Goal: Task Accomplishment & Management: Use online tool/utility

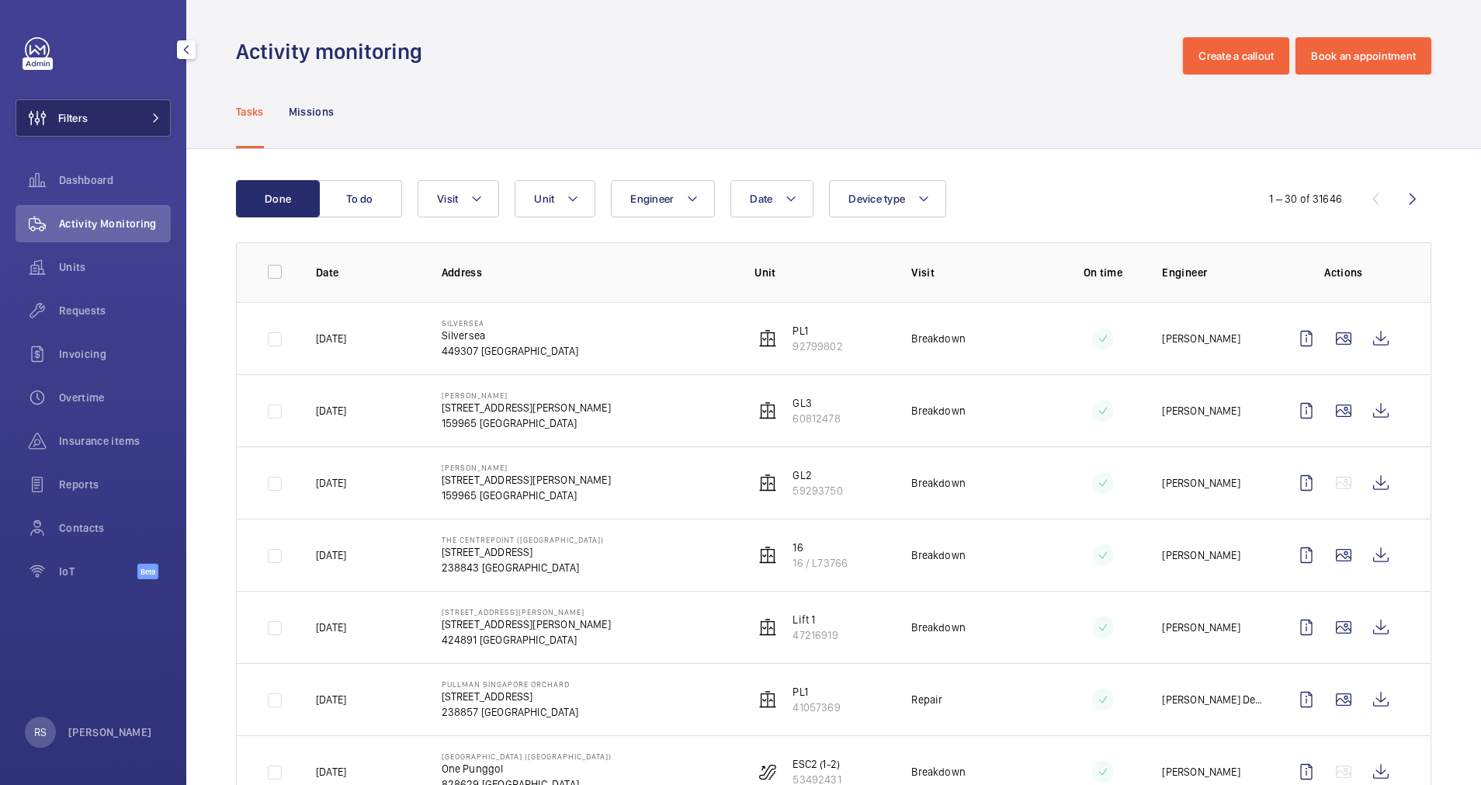
click at [159, 127] on button "Filters" at bounding box center [93, 117] width 155 height 37
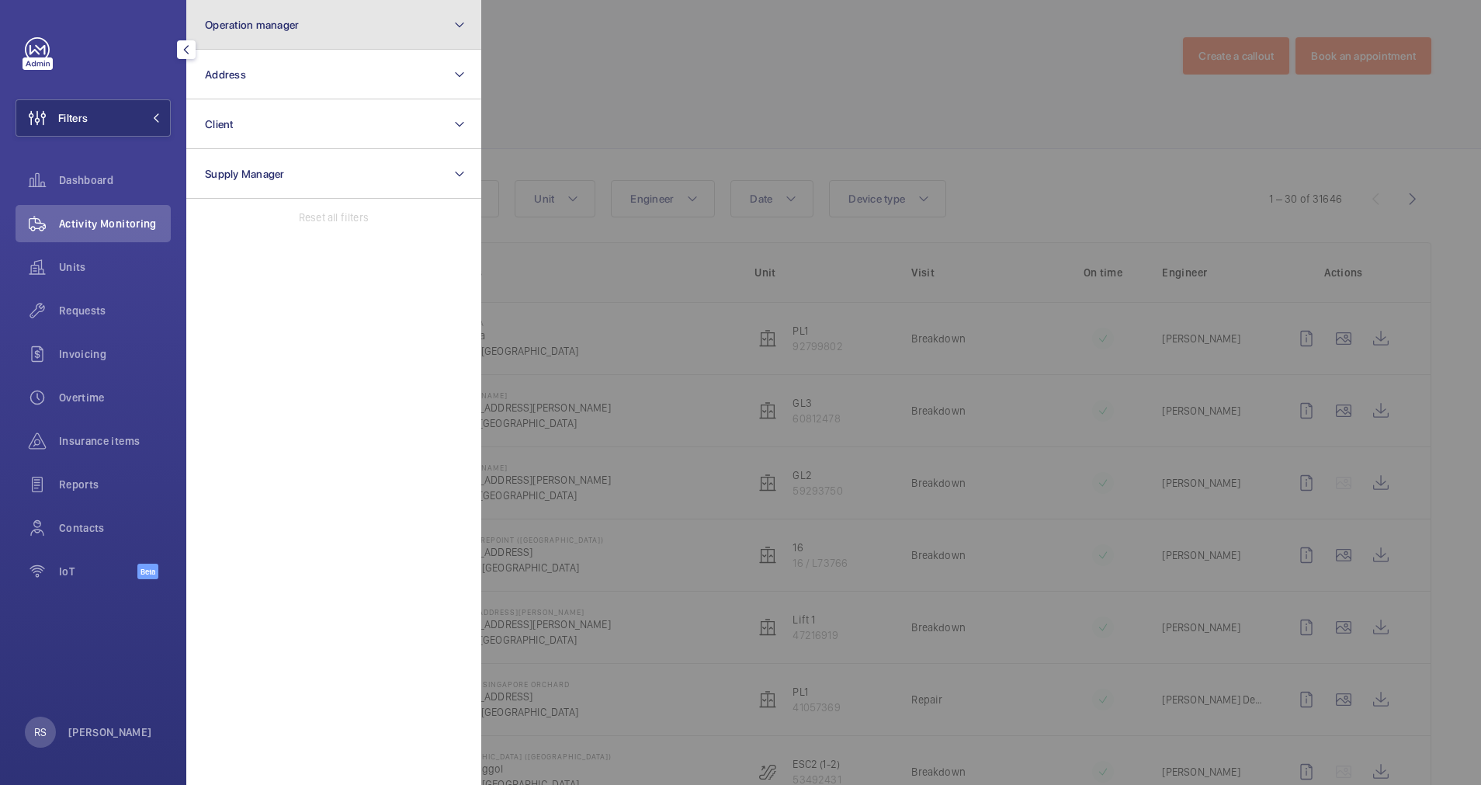
click at [338, 30] on button "Operation manager" at bounding box center [333, 25] width 295 height 50
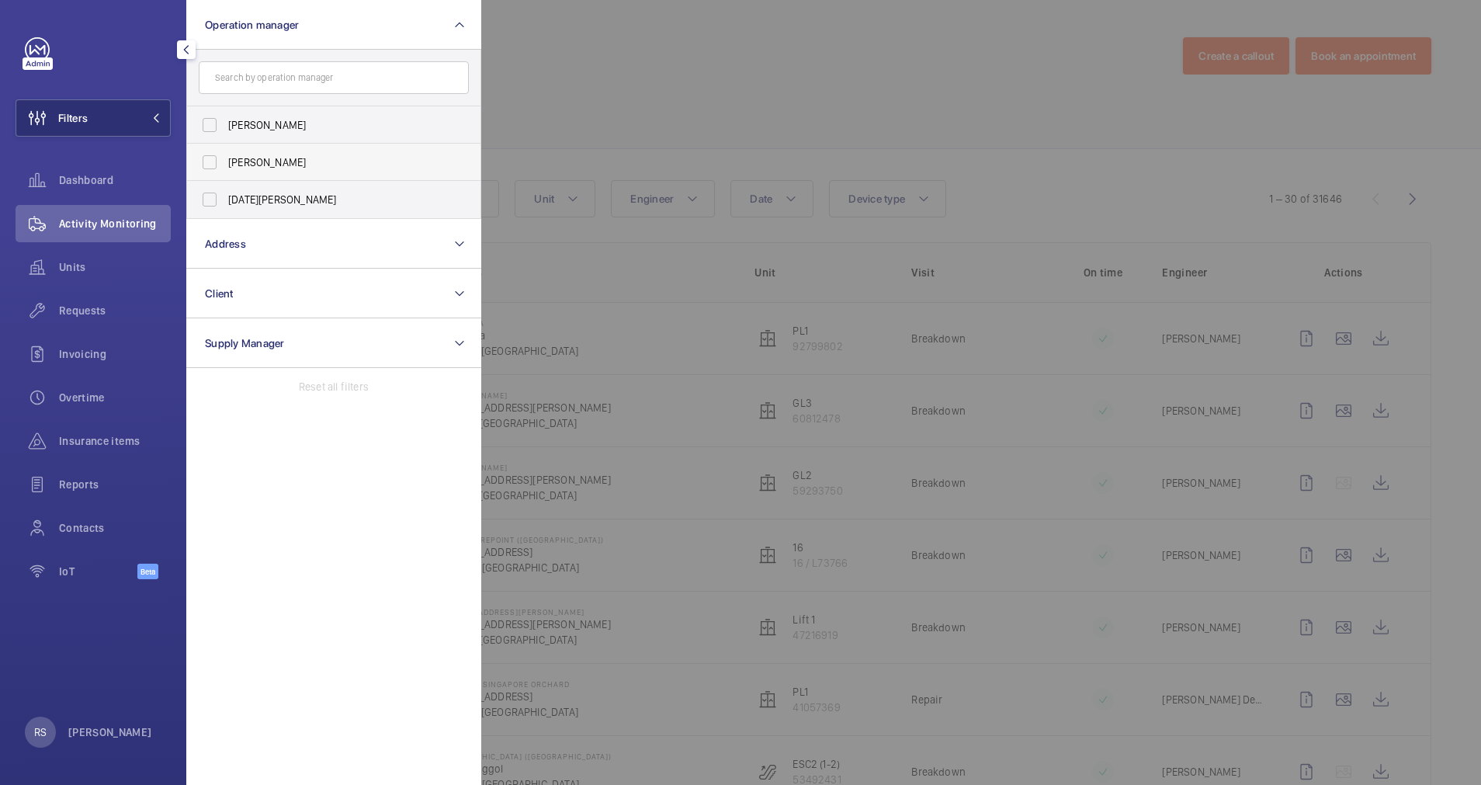
click at [304, 164] on span "[PERSON_NAME]" at bounding box center [335, 162] width 214 height 16
click at [225, 164] on input "[PERSON_NAME]" at bounding box center [209, 162] width 31 height 31
checkbox input "true"
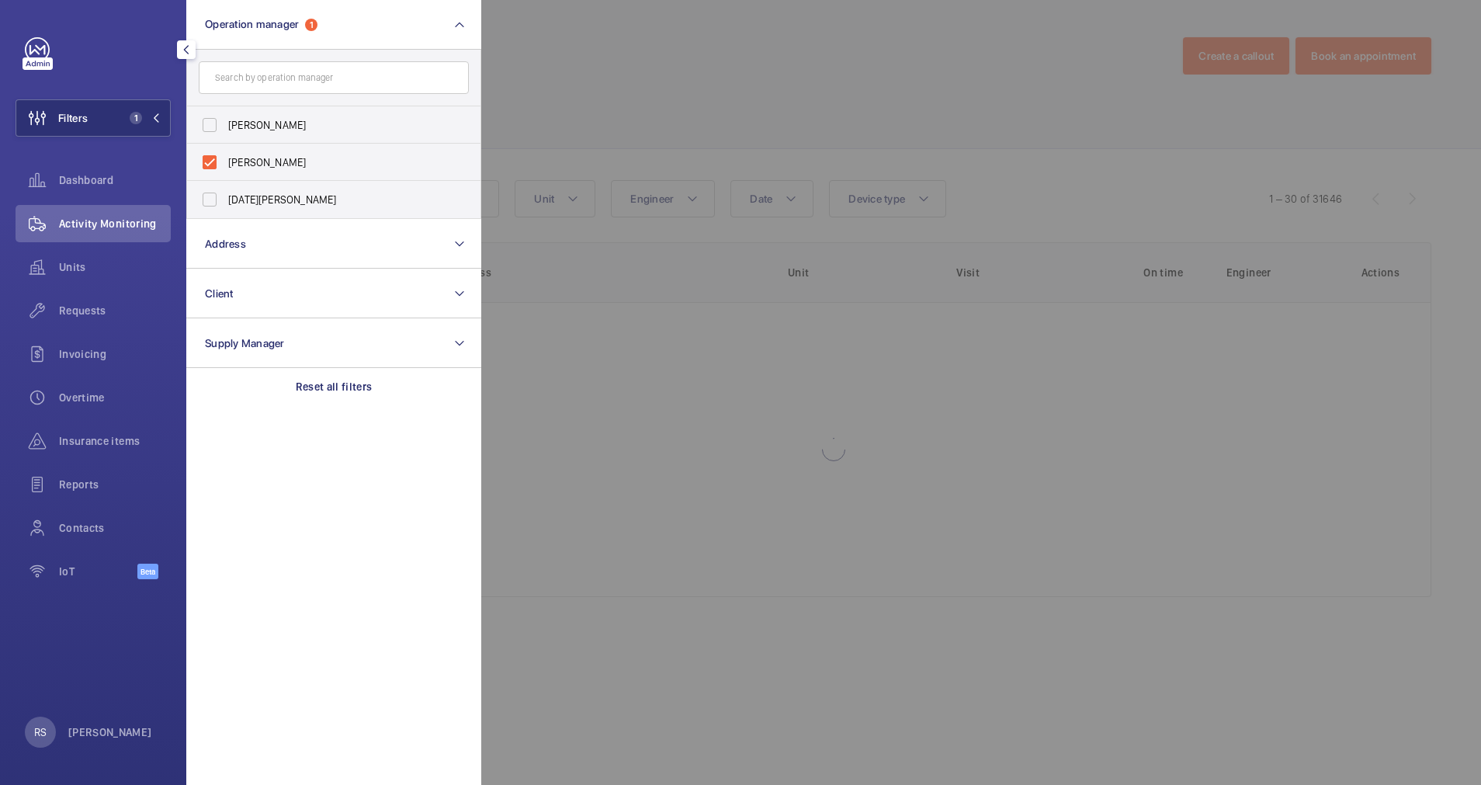
click at [561, 86] on div at bounding box center [1221, 392] width 1481 height 785
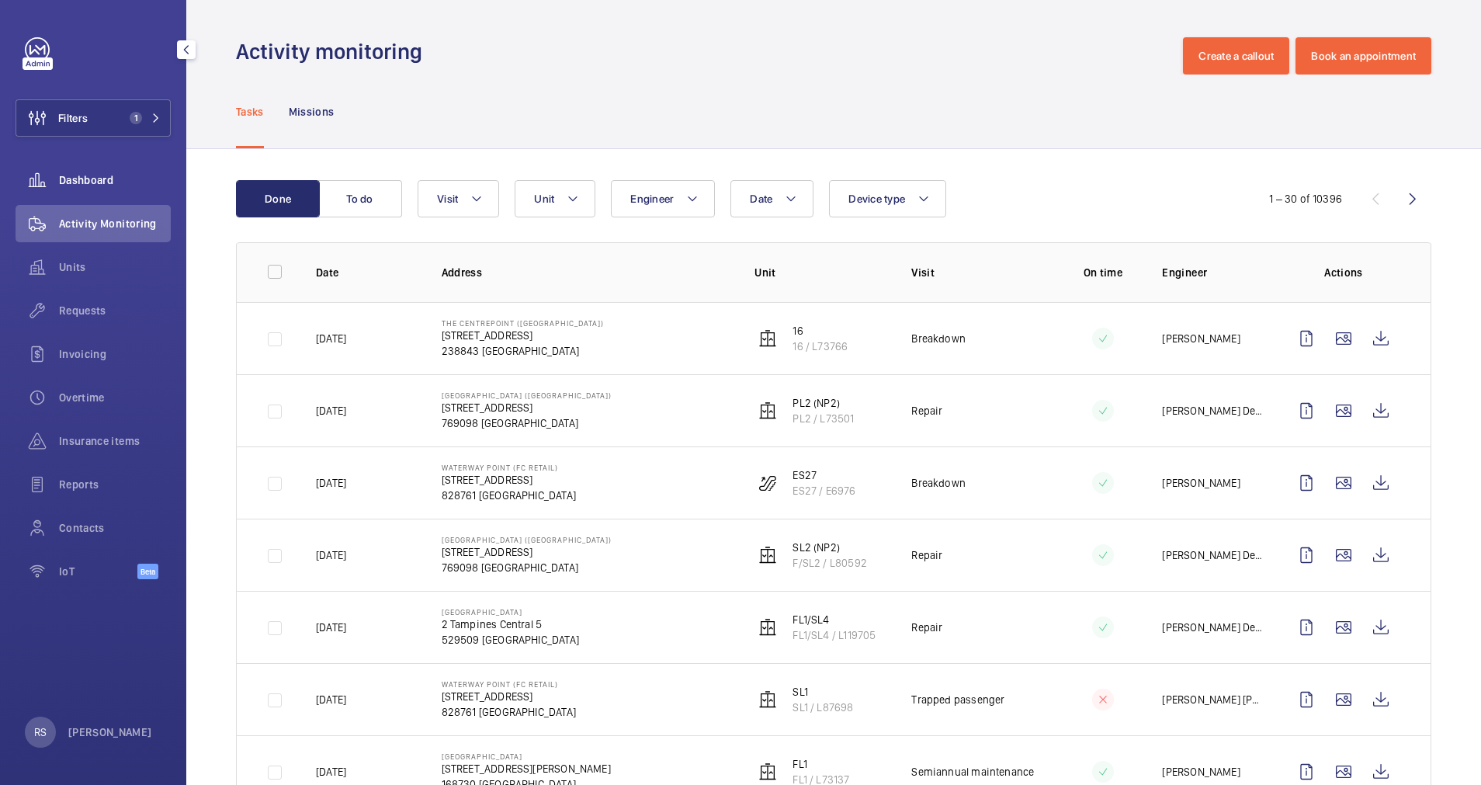
click at [93, 174] on span "Dashboard" at bounding box center [115, 180] width 112 height 16
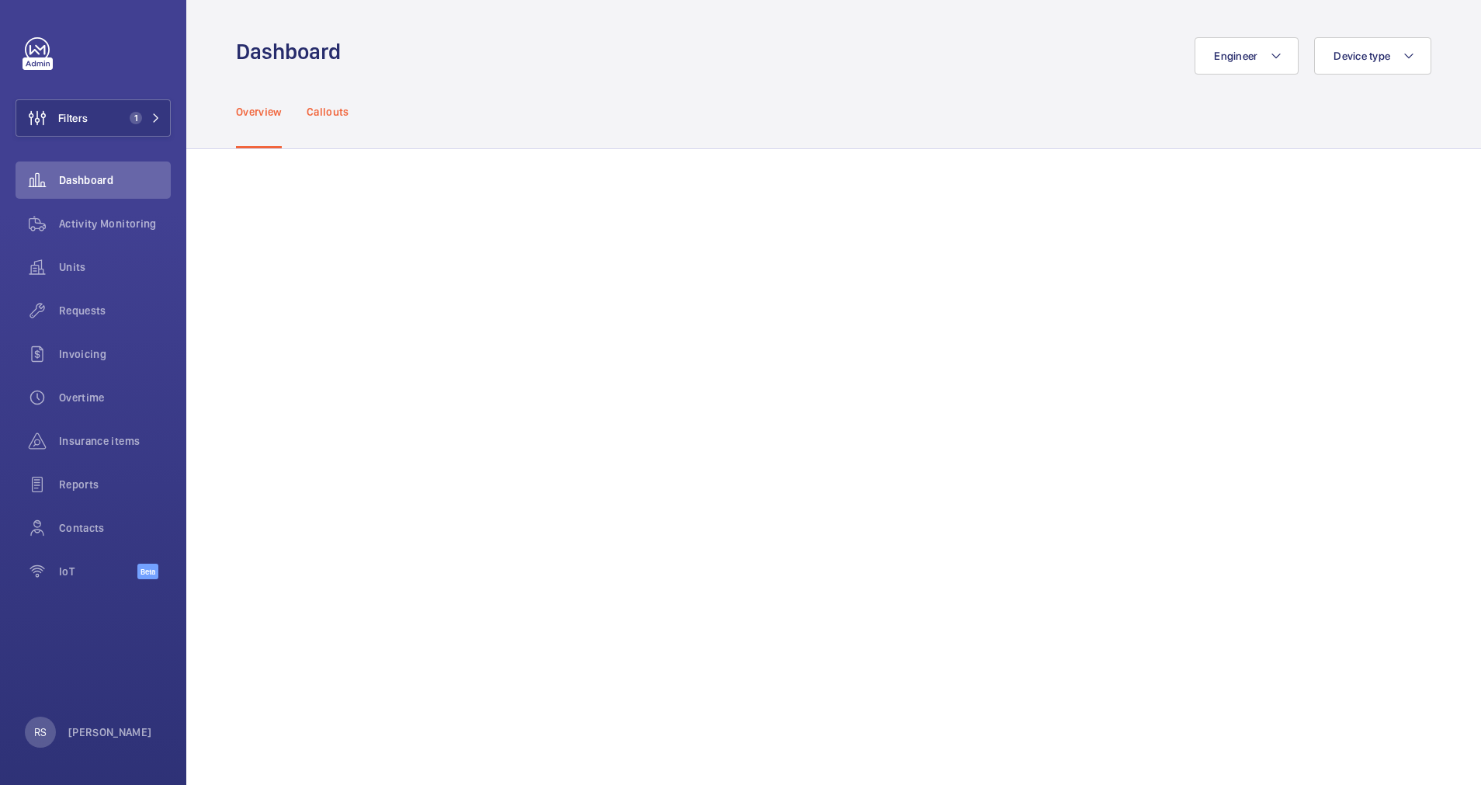
click at [342, 116] on p "Callouts" at bounding box center [328, 112] width 43 height 16
click at [94, 224] on span "Activity Monitoring" at bounding box center [115, 224] width 112 height 16
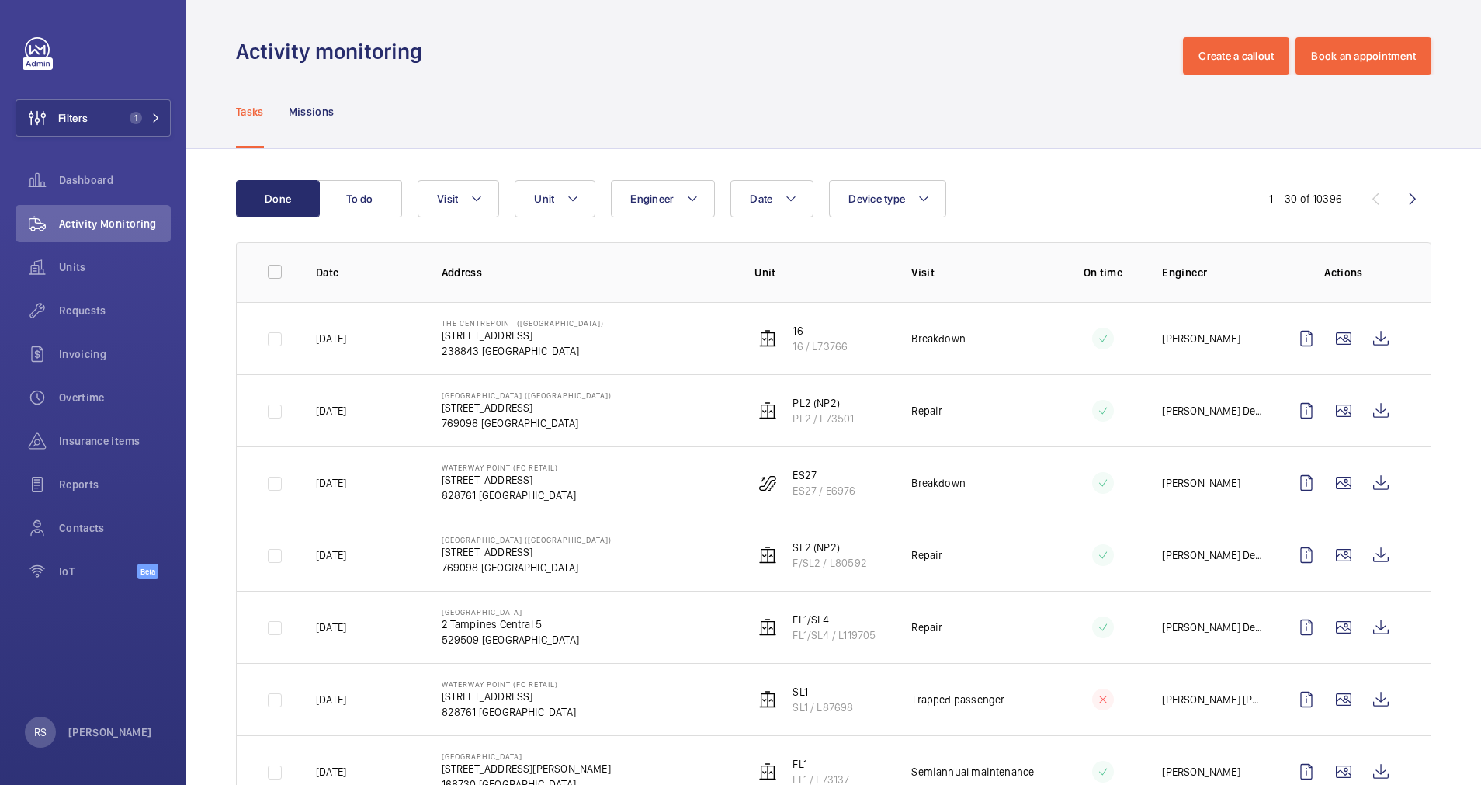
click at [481, 260] on th "Address" at bounding box center [574, 272] width 314 height 60
